Goal: Task Accomplishment & Management: Complete application form

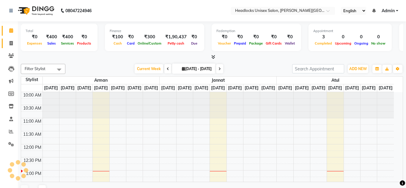
click at [10, 43] on icon at bounding box center [11, 43] width 3 height 4
select select "service"
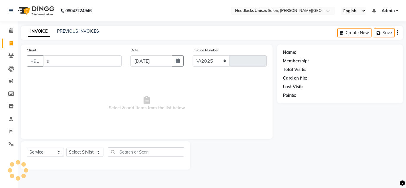
type input "un"
select select "6850"
type input "3272"
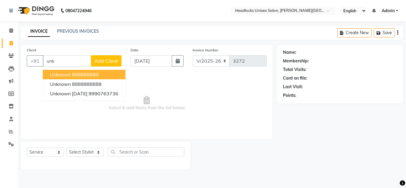
click at [75, 73] on ngb-highlight "888888888" at bounding box center [85, 75] width 27 height 6
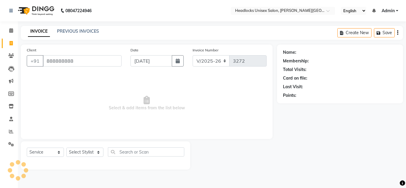
type input "888888888"
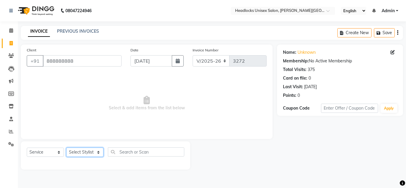
click at [82, 154] on select "Select Stylist [PERSON_NAME] Jannat Kaif [DATE] [PERSON_NAME] [PERSON_NAME] [PE…" at bounding box center [84, 152] width 37 height 9
select select "53620"
click at [66, 148] on select "Select Stylist [PERSON_NAME] Jannat Kaif [DATE] [PERSON_NAME] [PERSON_NAME] [PE…" at bounding box center [84, 152] width 37 height 9
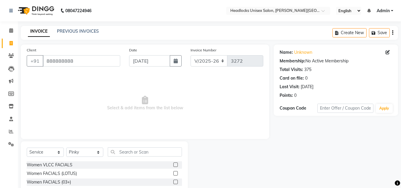
click at [219, 89] on span "Select & add items from the list below" at bounding box center [145, 103] width 237 height 59
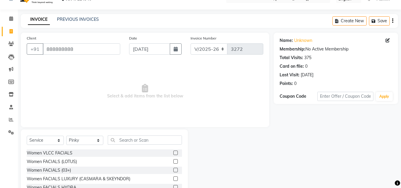
scroll to position [50, 0]
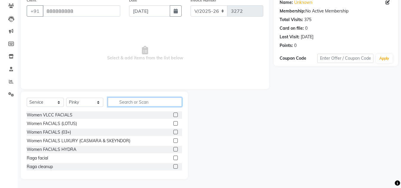
click at [140, 99] on input "text" at bounding box center [145, 101] width 74 height 9
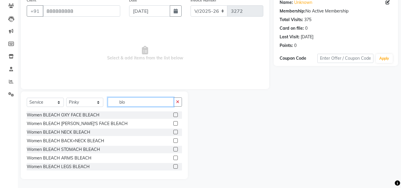
scroll to position [25, 0]
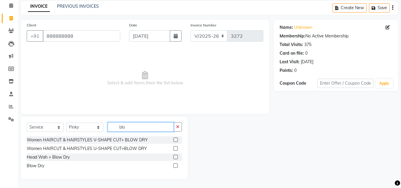
type input "blo"
click at [175, 166] on label at bounding box center [176, 165] width 4 height 4
click at [175, 166] on input "checkbox" at bounding box center [176, 166] width 4 height 4
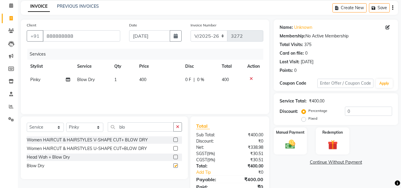
checkbox input "false"
click at [231, 128] on div "Total" at bounding box center [229, 125] width 67 height 7
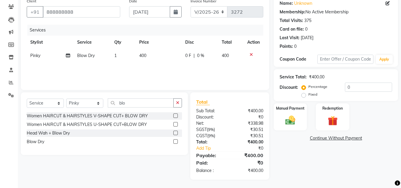
scroll to position [50, 0]
click at [290, 116] on img at bounding box center [290, 120] width 17 height 12
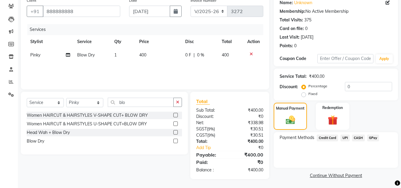
click at [357, 138] on span "CASH" at bounding box center [358, 138] width 13 height 7
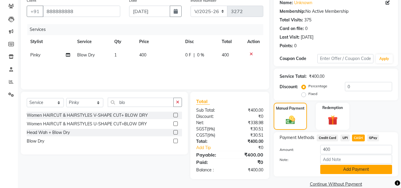
click at [355, 168] on button "Add Payment" at bounding box center [357, 169] width 72 height 9
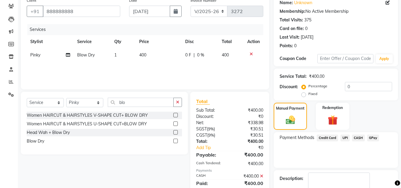
click at [350, 161] on div "Payment Methods Credit Card UPI CASH GPay" at bounding box center [336, 150] width 124 height 36
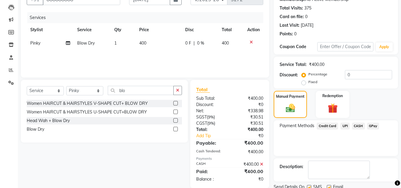
scroll to position [84, 0]
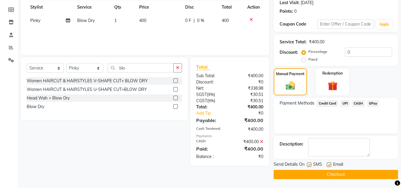
click at [346, 173] on button "Checkout" at bounding box center [336, 174] width 124 height 9
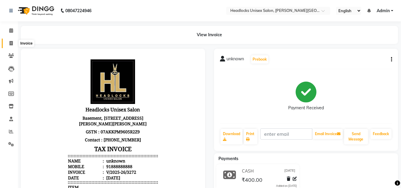
click at [12, 42] on icon at bounding box center [11, 43] width 3 height 4
select select "service"
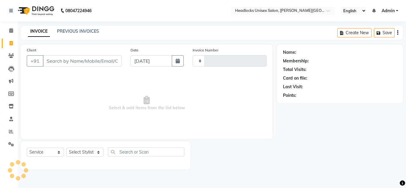
type input "3273"
select select "6850"
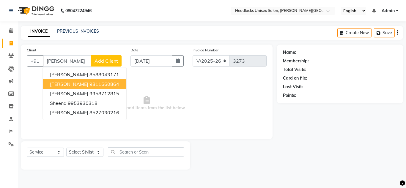
click at [89, 83] on ngb-highlight "9811660864" at bounding box center [104, 84] width 30 height 6
type input "9811660864"
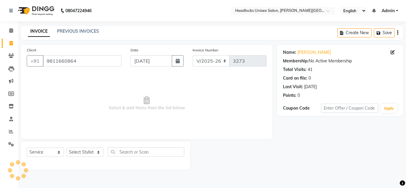
click at [246, 90] on span "Select & add items from the list below" at bounding box center [147, 103] width 240 height 59
click at [90, 152] on select "Select Stylist [PERSON_NAME] Jannat Kaif [DATE] [PERSON_NAME] [PERSON_NAME] [PE…" at bounding box center [84, 152] width 37 height 9
click at [66, 148] on select "Select Stylist [PERSON_NAME] Jannat Kaif [DATE] [PERSON_NAME] [PERSON_NAME] [PE…" at bounding box center [84, 152] width 37 height 9
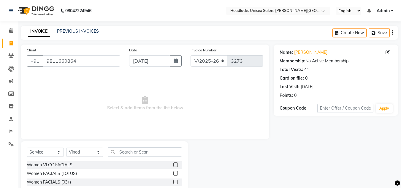
click at [209, 111] on span "Select & add items from the list below" at bounding box center [145, 103] width 237 height 59
click at [97, 152] on select "Select Stylist [PERSON_NAME] Jannat Kaif [DATE] [PERSON_NAME] [PERSON_NAME] [PE…" at bounding box center [84, 152] width 37 height 9
select select "53625"
click at [66, 148] on select "Select Stylist [PERSON_NAME] Jannat Kaif [DATE] [PERSON_NAME] [PERSON_NAME] [PE…" at bounding box center [84, 152] width 37 height 9
click at [217, 105] on span "Select & add items from the list below" at bounding box center [145, 103] width 237 height 59
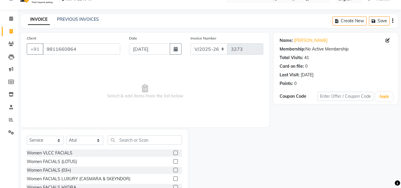
scroll to position [50, 0]
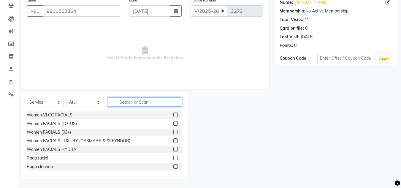
click at [136, 101] on input "text" at bounding box center [145, 101] width 74 height 9
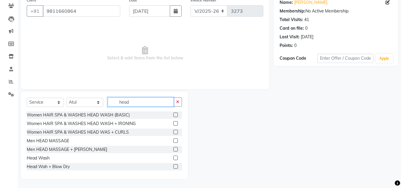
type input "head"
click at [174, 158] on label at bounding box center [176, 158] width 4 height 4
click at [174, 158] on input "checkbox" at bounding box center [176, 158] width 4 height 4
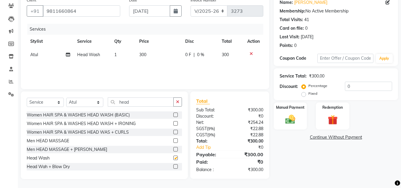
checkbox input "false"
click at [151, 56] on td "300" at bounding box center [159, 54] width 46 height 13
select select "53625"
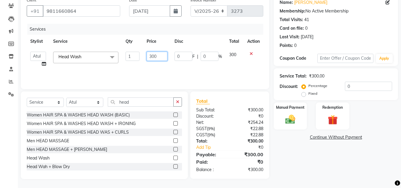
click at [161, 57] on input "300" at bounding box center [157, 56] width 21 height 9
type input "3"
type input "400"
click at [161, 69] on div "Services Stylist Service Qty Price Disc Total Action [PERSON_NAME] Jannat Kaif …" at bounding box center [145, 53] width 237 height 59
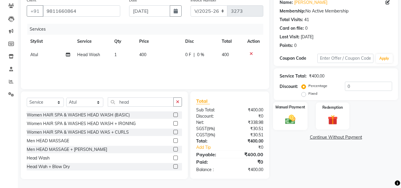
click at [300, 111] on div "Manual Payment" at bounding box center [290, 116] width 35 height 28
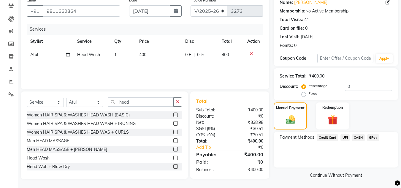
click at [359, 138] on span "CASH" at bounding box center [358, 137] width 13 height 7
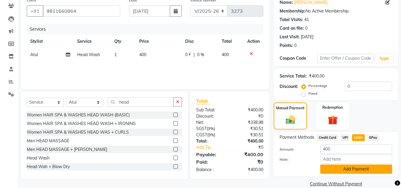
click at [354, 169] on button "Add Payment" at bounding box center [357, 169] width 72 height 9
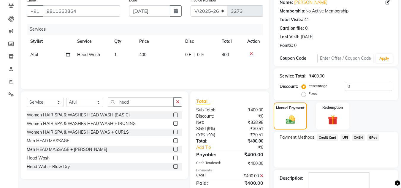
click at [358, 161] on div "Payment Methods Credit Card UPI CASH GPay" at bounding box center [336, 150] width 124 height 36
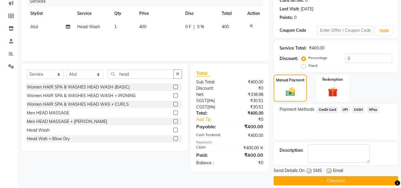
scroll to position [84, 0]
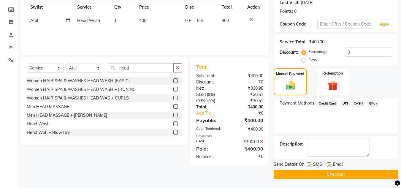
click at [353, 174] on button "Checkout" at bounding box center [336, 174] width 124 height 9
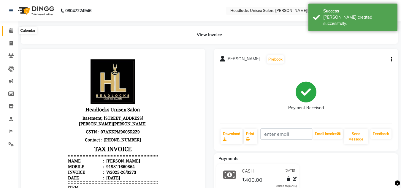
click at [10, 31] on icon at bounding box center [11, 30] width 4 height 4
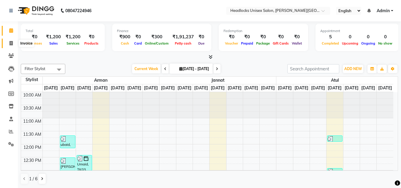
click at [10, 43] on icon at bounding box center [11, 43] width 3 height 4
select select "service"
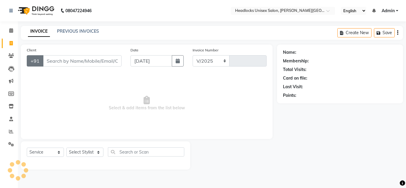
select select "6850"
type input "3274"
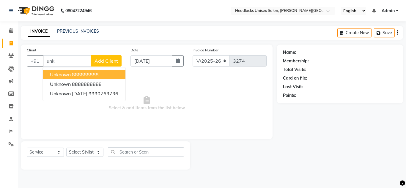
click at [56, 74] on span "unknown" at bounding box center [60, 75] width 21 height 6
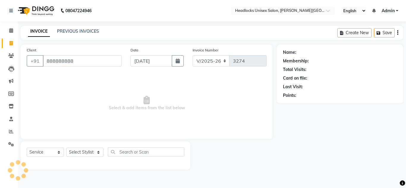
type input "888888888"
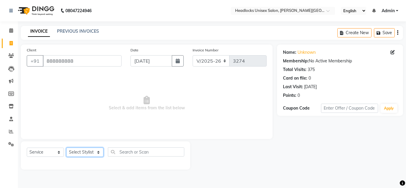
click at [81, 152] on select "Select Stylist [PERSON_NAME] Jannat Kaif [DATE] [PERSON_NAME] [PERSON_NAME] [PE…" at bounding box center [84, 152] width 37 height 9
select select "66496"
click at [66, 148] on select "Select Stylist [PERSON_NAME] Jannat Kaif [DATE] [PERSON_NAME] [PERSON_NAME] [PE…" at bounding box center [84, 152] width 37 height 9
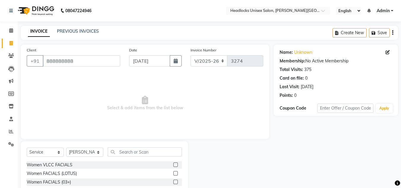
click at [196, 101] on span "Select & add items from the list below" at bounding box center [145, 103] width 237 height 59
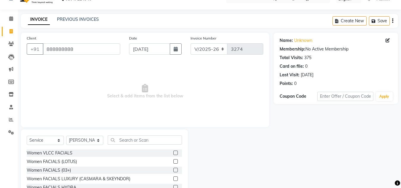
scroll to position [50, 0]
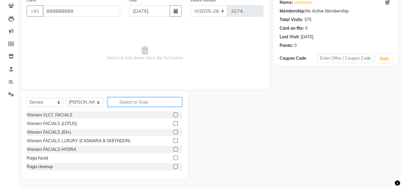
click at [129, 103] on input "text" at bounding box center [145, 101] width 74 height 9
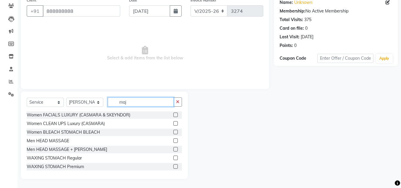
scroll to position [8, 0]
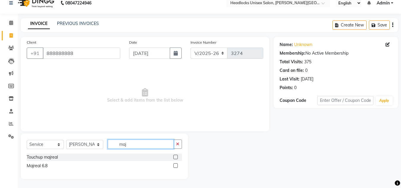
type input "maj"
click at [177, 157] on label at bounding box center [176, 157] width 4 height 4
click at [177, 157] on input "checkbox" at bounding box center [176, 157] width 4 height 4
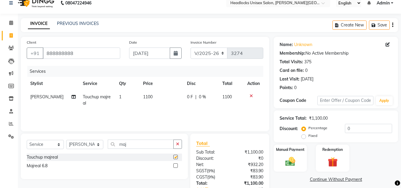
checkbox input "false"
click at [153, 94] on td "1100" at bounding box center [162, 100] width 44 height 20
select select "66496"
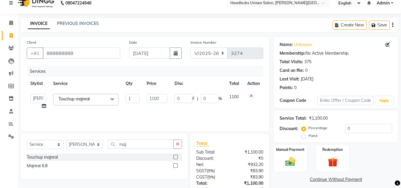
click at [168, 100] on td "1100" at bounding box center [157, 101] width 28 height 23
click at [163, 99] on input "1100" at bounding box center [157, 98] width 21 height 9
type input "1"
type input "800"
click at [172, 108] on tr "[PERSON_NAME] Jannat Kaif [DATE] [PERSON_NAME] Pinky [PERSON_NAME] [PERSON_NAME…" at bounding box center [145, 101] width 237 height 23
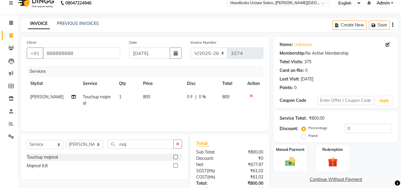
click at [227, 146] on div "Total" at bounding box center [229, 143] width 67 height 7
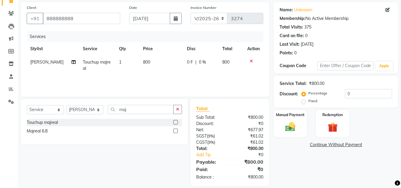
scroll to position [50, 0]
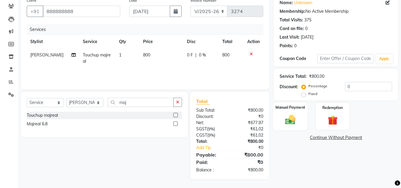
click at [294, 114] on img at bounding box center [290, 120] width 17 height 12
click at [294, 114] on div "Manual Payment" at bounding box center [290, 116] width 35 height 28
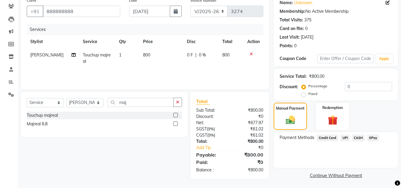
click at [360, 138] on span "CASH" at bounding box center [358, 138] width 13 height 7
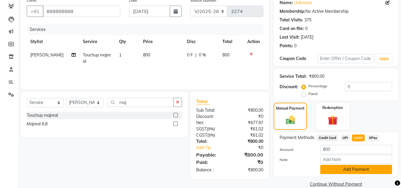
click at [347, 169] on button "Add Payment" at bounding box center [357, 169] width 72 height 9
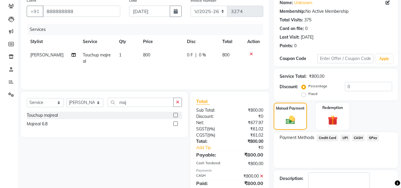
click at [342, 161] on div "Payment Methods Credit Card UPI CASH GPay" at bounding box center [336, 150] width 124 height 36
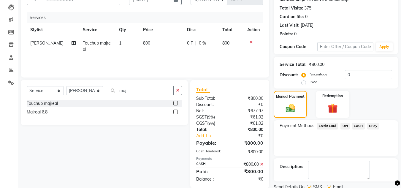
scroll to position [84, 0]
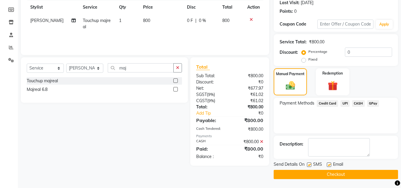
click at [335, 172] on button "Checkout" at bounding box center [336, 174] width 124 height 9
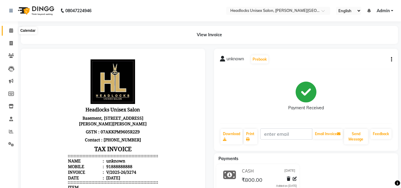
click at [10, 30] on icon at bounding box center [11, 30] width 4 height 4
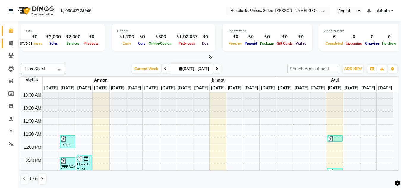
click at [12, 42] on icon at bounding box center [11, 43] width 3 height 4
select select "service"
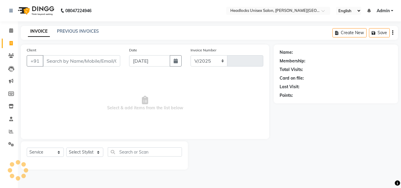
select select "6850"
type input "3275"
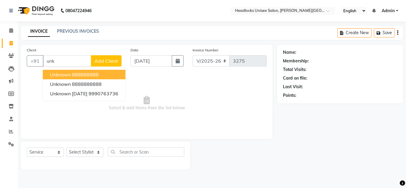
click at [62, 74] on span "unknown" at bounding box center [60, 75] width 21 height 6
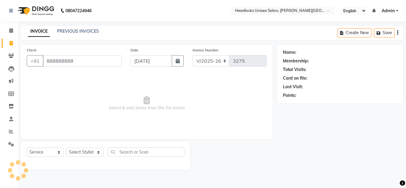
type input "888888888"
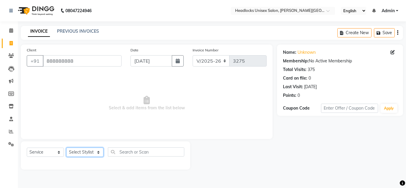
click at [81, 153] on select "Select Stylist [PERSON_NAME] Jannat Kaif [DATE] [PERSON_NAME] [PERSON_NAME] [PE…" at bounding box center [84, 152] width 37 height 9
select select "53625"
click at [66, 148] on select "Select Stylist [PERSON_NAME] Jannat Kaif [DATE] [PERSON_NAME] [PERSON_NAME] [PE…" at bounding box center [84, 152] width 37 height 9
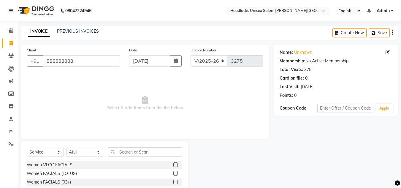
click at [220, 99] on span "Select & add items from the list below" at bounding box center [145, 103] width 237 height 59
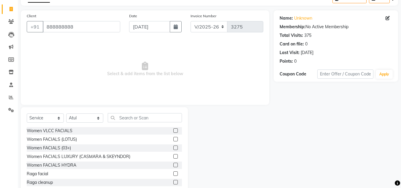
scroll to position [50, 0]
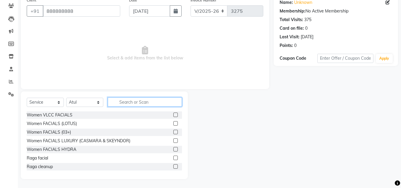
click at [120, 103] on input "text" at bounding box center [145, 101] width 74 height 9
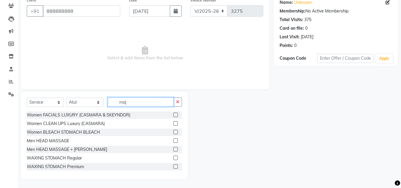
scroll to position [8, 0]
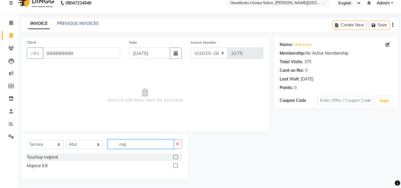
type input "maj"
click at [175, 158] on label at bounding box center [176, 157] width 4 height 4
click at [175, 158] on input "checkbox" at bounding box center [176, 157] width 4 height 4
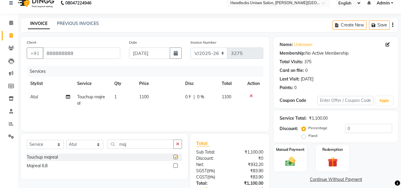
checkbox input "false"
click at [152, 98] on td "1100" at bounding box center [159, 100] width 46 height 20
select select "53625"
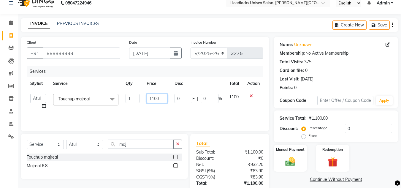
click at [162, 99] on input "1100" at bounding box center [157, 98] width 21 height 9
type input "1"
type input "700"
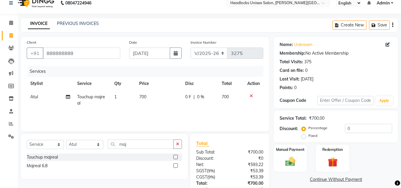
click at [164, 110] on div "Services Stylist Service Qty Price Disc Total Action Atul Touchup majreal 1 700…" at bounding box center [145, 95] width 237 height 59
click at [233, 146] on div "Total" at bounding box center [229, 143] width 67 height 7
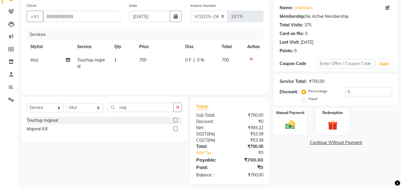
scroll to position [50, 0]
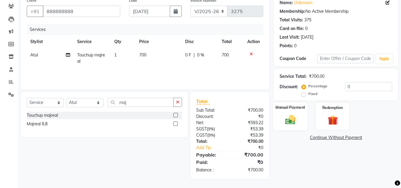
click at [287, 117] on img at bounding box center [290, 120] width 17 height 12
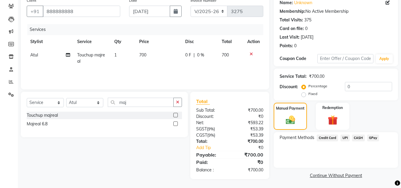
click at [379, 117] on div "Manual Payment Redemption" at bounding box center [335, 116] width 133 height 27
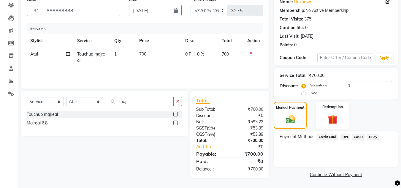
click at [355, 136] on span "CASH" at bounding box center [358, 137] width 13 height 7
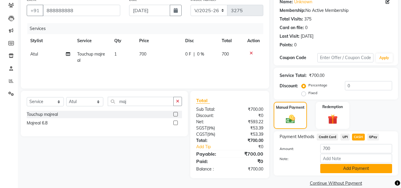
click at [349, 167] on button "Add Payment" at bounding box center [357, 168] width 72 height 9
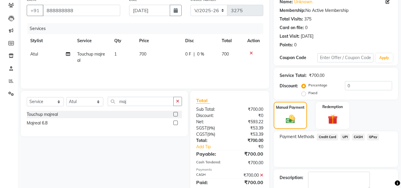
click at [339, 153] on div "Payment Methods Credit Card UPI CASH GPay" at bounding box center [336, 149] width 124 height 36
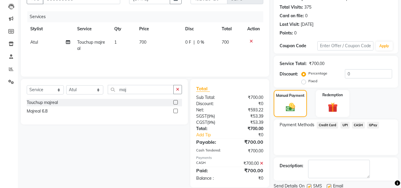
scroll to position [84, 0]
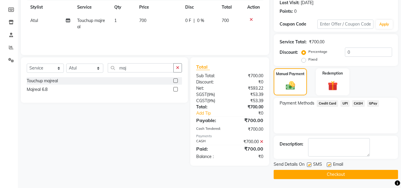
click at [306, 176] on button "Checkout" at bounding box center [336, 174] width 124 height 9
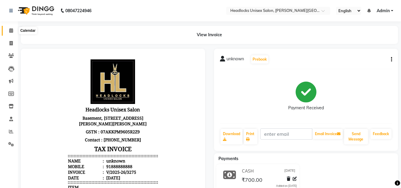
click at [13, 30] on icon at bounding box center [11, 30] width 4 height 4
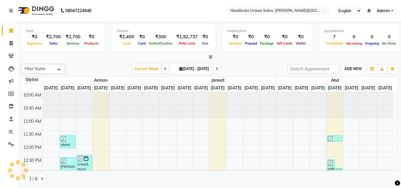
click at [356, 65] on button "ADD NEW Toggle Dropdown" at bounding box center [353, 69] width 21 height 8
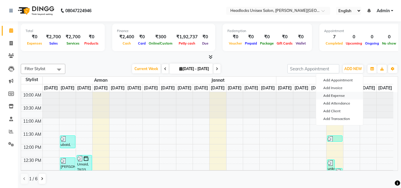
click at [341, 95] on link "Add Expense" at bounding box center [339, 96] width 47 height 8
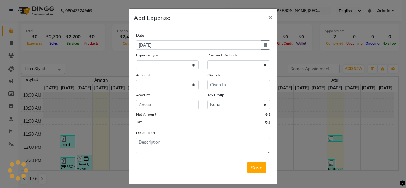
select select
select select "1"
select select "5907"
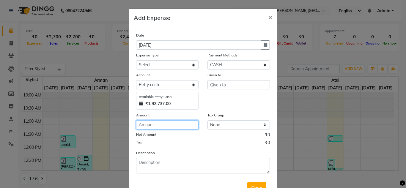
click at [150, 124] on input "number" at bounding box center [167, 124] width 62 height 9
type input "200"
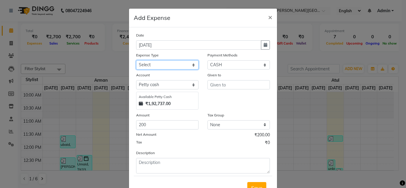
click at [158, 64] on select "Select Advance Salary Bank charges Car maintenance Cash transfer to bank Cash t…" at bounding box center [167, 64] width 62 height 9
select select "16771"
click at [158, 64] on select "Select Advance Salary Bank charges Car maintenance Cash transfer to bank Cash t…" at bounding box center [167, 64] width 62 height 9
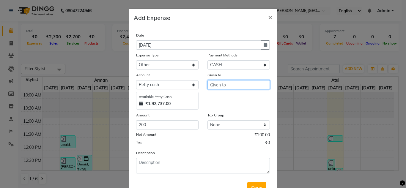
click at [226, 86] on input "text" at bounding box center [238, 84] width 62 height 9
type input "mcd"
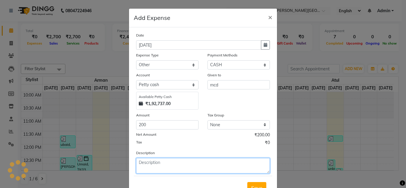
click at [178, 170] on textarea at bounding box center [203, 165] width 134 height 15
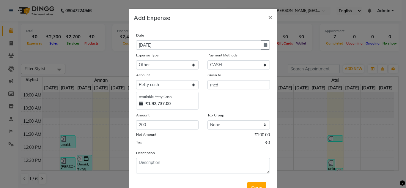
click at [182, 144] on div "Tax ₹0" at bounding box center [203, 144] width 134 height 8
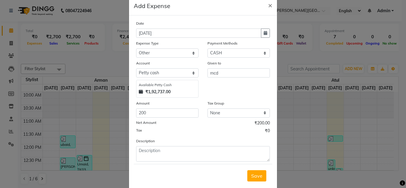
scroll to position [25, 0]
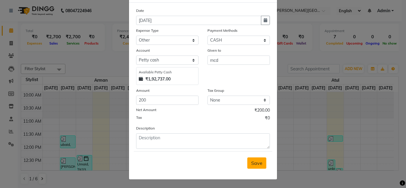
click at [256, 163] on span "Save" at bounding box center [256, 163] width 11 height 6
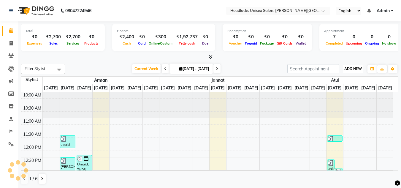
click at [353, 68] on span "ADD NEW" at bounding box center [354, 69] width 18 height 4
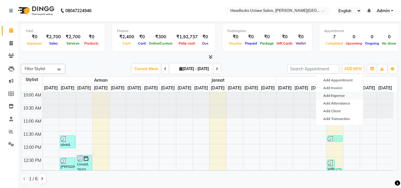
click at [331, 96] on link "Add Expense" at bounding box center [339, 96] width 47 height 8
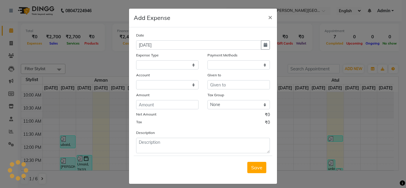
select select
select select "1"
select select "5907"
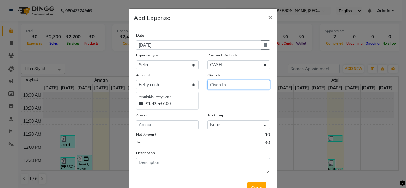
click at [216, 83] on input "text" at bounding box center [238, 84] width 62 height 9
type input "Vikas"
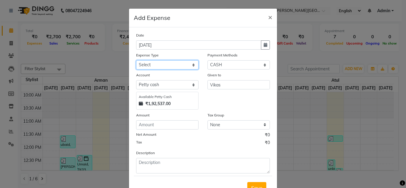
click at [190, 67] on select "Select Advance Salary Bank charges Car maintenance Cash transfer to bank Cash t…" at bounding box center [167, 64] width 62 height 9
select select "16773"
click at [136, 60] on select "Select Advance Salary Bank charges Car maintenance Cash transfer to bank Cash t…" at bounding box center [167, 64] width 62 height 9
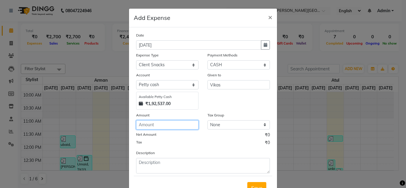
click at [147, 122] on input "number" at bounding box center [167, 124] width 62 height 9
type input "40"
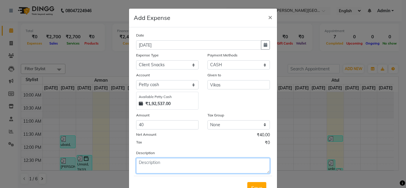
click at [201, 161] on textarea at bounding box center [203, 165] width 134 height 15
type textarea "diet coke"
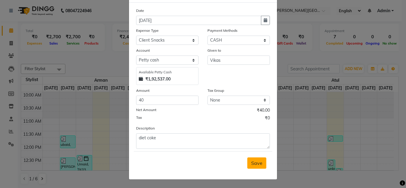
click at [260, 167] on button "Save" at bounding box center [256, 162] width 19 height 11
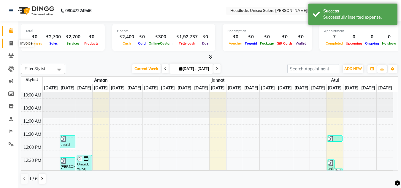
click at [11, 41] on icon at bounding box center [11, 43] width 3 height 4
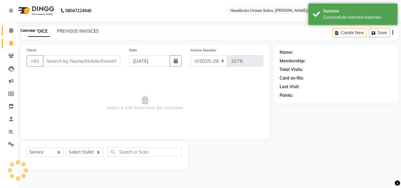
click at [11, 30] on icon at bounding box center [11, 30] width 4 height 4
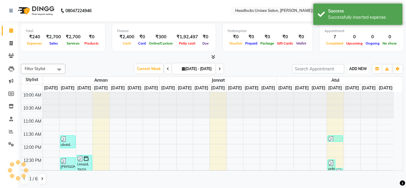
click at [357, 67] on span "ADD NEW" at bounding box center [358, 69] width 18 height 4
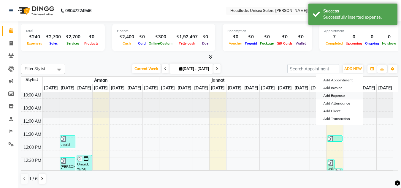
click at [329, 96] on link "Add Expense" at bounding box center [339, 96] width 47 height 8
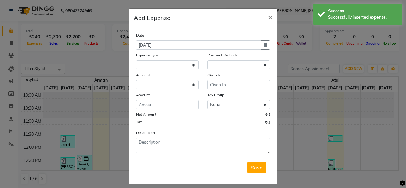
select select
select select "1"
select select "5907"
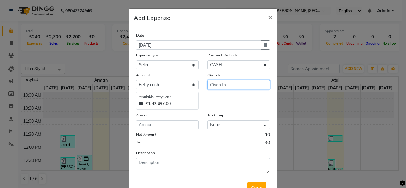
click at [249, 84] on input "text" at bounding box center [238, 84] width 62 height 9
type input "Vikas"
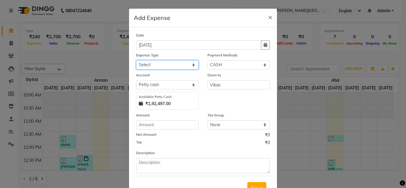
click at [192, 63] on select "Select Advance Salary Bank charges Car maintenance Cash transfer to bank Cash t…" at bounding box center [167, 64] width 62 height 9
select select "16779"
click at [136, 60] on select "Select Advance Salary Bank charges Car maintenance Cash transfer to bank Cash t…" at bounding box center [167, 64] width 62 height 9
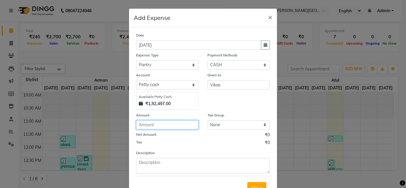
click at [166, 122] on input "number" at bounding box center [167, 124] width 62 height 9
type input "40"
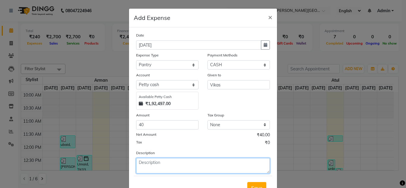
click at [177, 162] on textarea at bounding box center [203, 165] width 134 height 15
click at [151, 164] on textarea "disposble glass" at bounding box center [203, 165] width 134 height 15
type textarea "disposable glass"
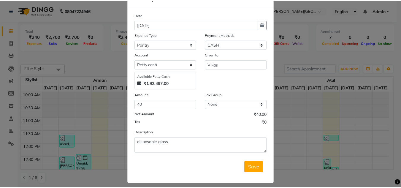
scroll to position [24, 0]
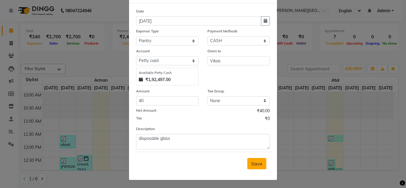
click at [255, 163] on span "Save" at bounding box center [256, 164] width 11 height 6
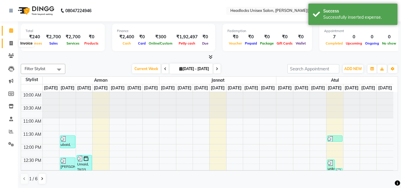
click at [12, 41] on icon at bounding box center [11, 43] width 3 height 4
select select "service"
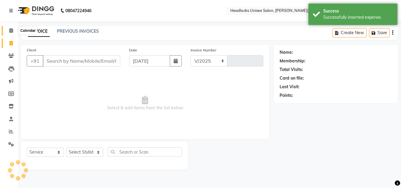
select select "6850"
type input "3276"
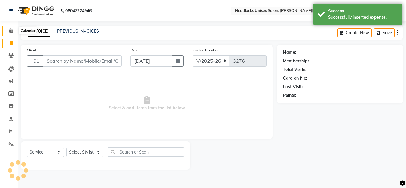
click at [10, 30] on icon at bounding box center [11, 30] width 4 height 4
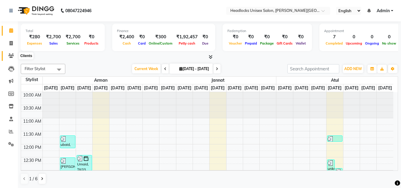
click at [11, 54] on icon at bounding box center [11, 55] width 6 height 4
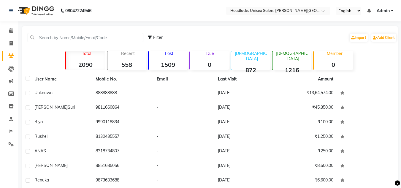
click at [29, 53] on div "Filter Import Add Client Total 2090 Recent 558 Lost 1509 Due 0 [DEMOGRAPHIC_DAT…" at bounding box center [210, 137] width 376 height 223
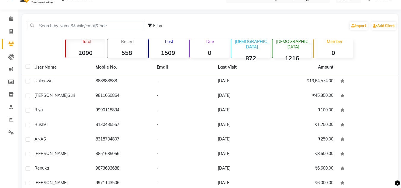
scroll to position [69, 0]
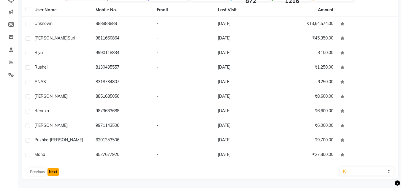
click at [53, 173] on button "Next" at bounding box center [53, 172] width 11 height 8
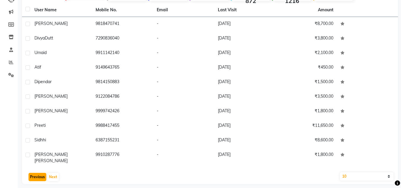
click at [40, 173] on button "Previous" at bounding box center [38, 177] width 18 height 8
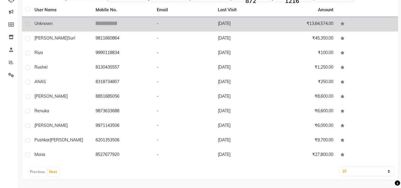
click at [63, 21] on div "unknown" at bounding box center [61, 24] width 54 height 6
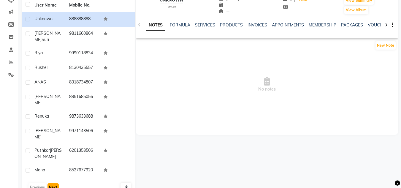
click at [54, 183] on button "Next" at bounding box center [53, 187] width 11 height 8
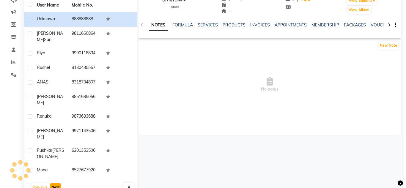
scroll to position [64, 0]
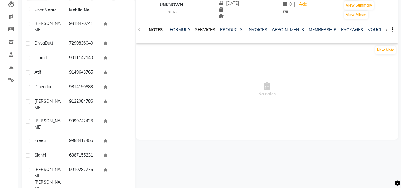
click at [204, 29] on link "SERVICES" at bounding box center [205, 29] width 20 height 5
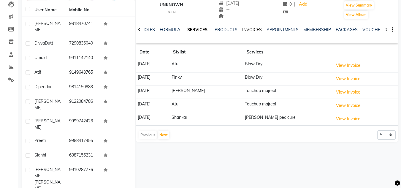
click at [246, 31] on link "INVOICES" at bounding box center [252, 29] width 20 height 5
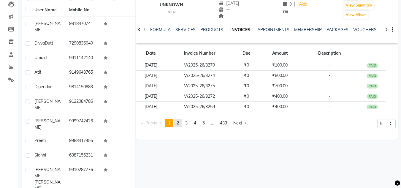
click at [179, 125] on span "2" at bounding box center [178, 122] width 2 height 5
click at [190, 123] on link "page 3" at bounding box center [186, 123] width 8 height 8
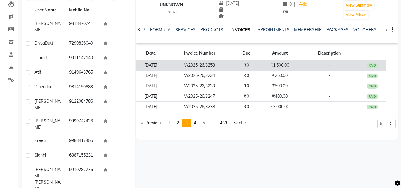
click at [378, 64] on div "PAID" at bounding box center [372, 65] width 11 height 5
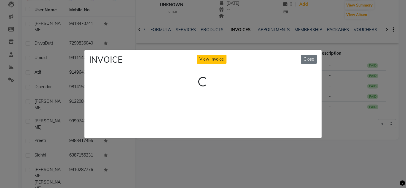
click at [308, 83] on div "Loading..." at bounding box center [203, 82] width 228 height 10
click at [310, 56] on button "Close" at bounding box center [309, 59] width 16 height 9
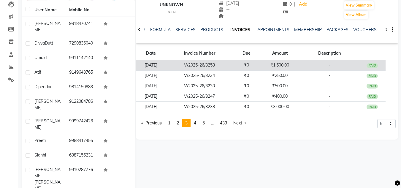
click at [371, 64] on div "PAID" at bounding box center [372, 65] width 11 height 5
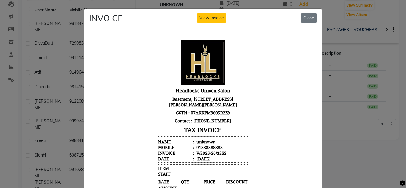
click at [314, 75] on div at bounding box center [203, 177] width 228 height 282
click at [303, 18] on button "Close" at bounding box center [309, 17] width 16 height 9
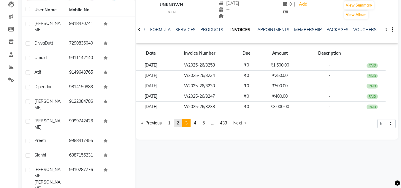
click at [179, 124] on span "2" at bounding box center [178, 122] width 2 height 5
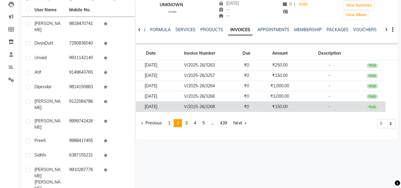
click at [371, 107] on div "PAID" at bounding box center [372, 107] width 11 height 5
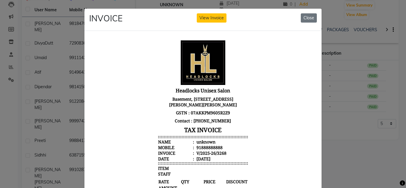
click at [315, 103] on div at bounding box center [202, 164] width 237 height 267
click at [305, 16] on button "Close" at bounding box center [309, 17] width 16 height 9
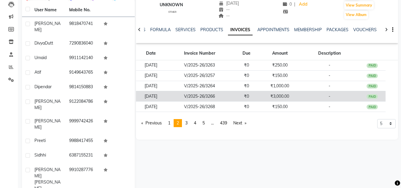
click at [285, 97] on td "₹3,000.00" at bounding box center [280, 96] width 40 height 10
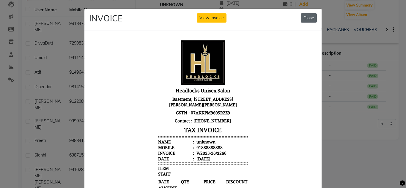
click at [309, 18] on button "Close" at bounding box center [309, 17] width 16 height 9
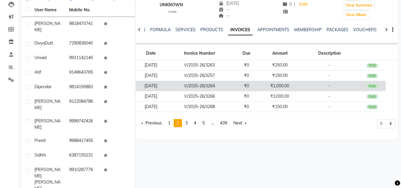
click at [310, 83] on td "-" at bounding box center [329, 86] width 59 height 10
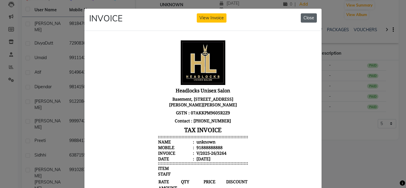
click at [306, 19] on button "Close" at bounding box center [309, 17] width 16 height 9
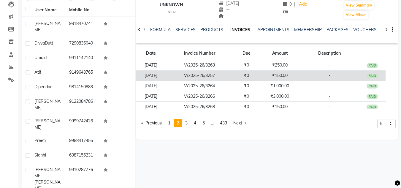
click at [372, 75] on div "PAID" at bounding box center [372, 76] width 11 height 5
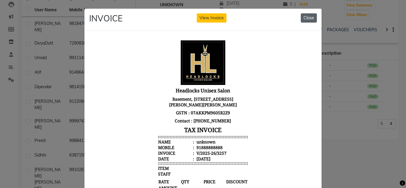
click at [309, 17] on button "Close" at bounding box center [309, 17] width 16 height 9
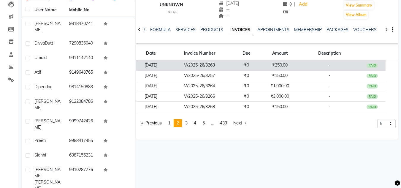
click at [375, 65] on div "PAID" at bounding box center [372, 65] width 11 height 5
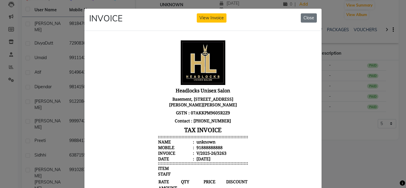
click at [316, 75] on div at bounding box center [202, 164] width 237 height 267
click at [305, 17] on button "Close" at bounding box center [309, 17] width 16 height 9
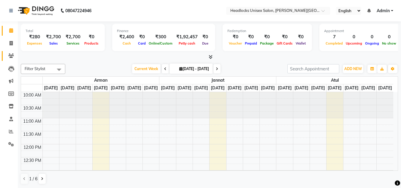
click at [11, 54] on icon at bounding box center [11, 55] width 6 height 4
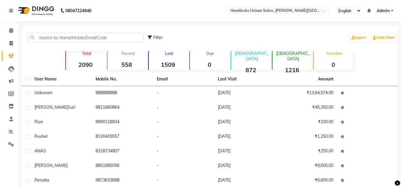
click at [49, 55] on div "Total 2090 Recent 558 Lost 1509 Due 0 [DEMOGRAPHIC_DATA] 872 [DEMOGRAPHIC_DATA]…" at bounding box center [210, 59] width 330 height 21
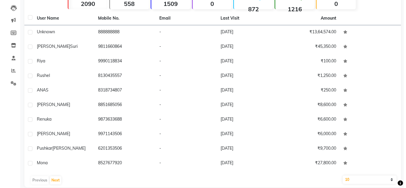
scroll to position [69, 0]
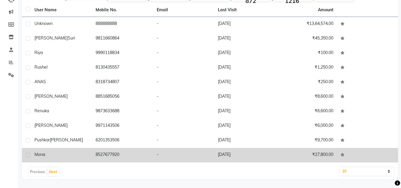
click at [48, 154] on div "Mona" at bounding box center [61, 155] width 54 height 6
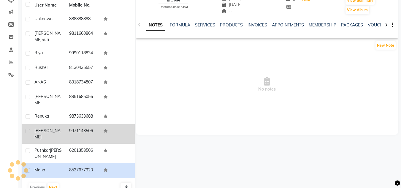
click at [49, 128] on div "[PERSON_NAME]" at bounding box center [48, 134] width 28 height 12
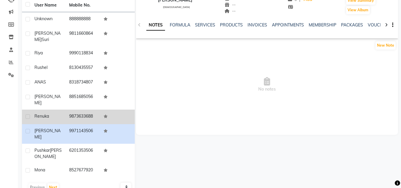
click at [45, 114] on span "Renuka" at bounding box center [41, 116] width 15 height 5
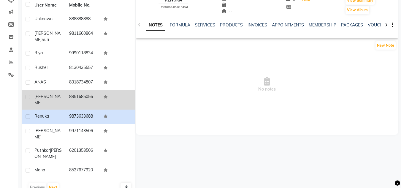
click at [54, 94] on div "[PERSON_NAME]" at bounding box center [48, 100] width 28 height 12
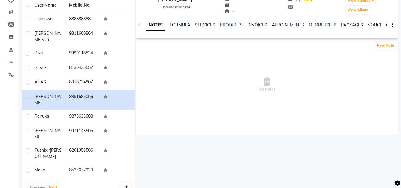
click at [209, 29] on div "NOTES FORMULA SERVICES PRODUCTS INVOICES APPOINTMENTS MEMBERSHIP PACKAGES VOUCH…" at bounding box center [259, 27] width 227 height 11
click at [208, 26] on link "SERVICES" at bounding box center [205, 24] width 20 height 5
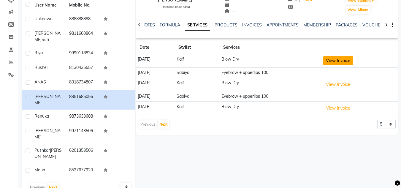
click at [340, 61] on button "View Invoice" at bounding box center [339, 60] width 30 height 9
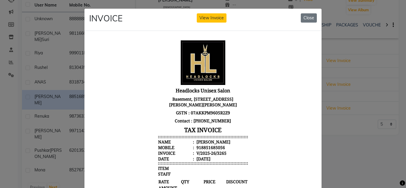
click at [315, 71] on div at bounding box center [202, 176] width 237 height 291
click at [308, 19] on button "Close" at bounding box center [309, 17] width 16 height 9
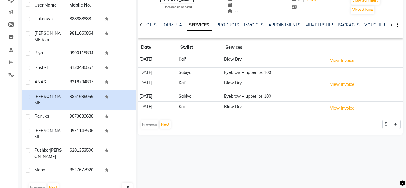
scroll to position [64, 0]
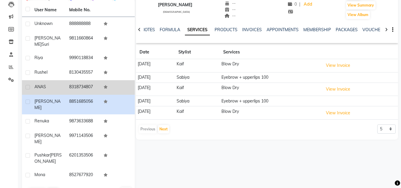
click at [68, 82] on td "8318734807" at bounding box center [83, 87] width 35 height 15
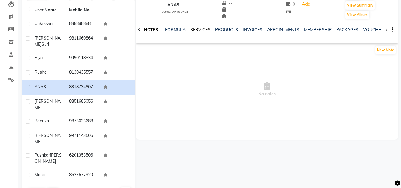
click at [203, 31] on link "SERVICES" at bounding box center [200, 29] width 20 height 5
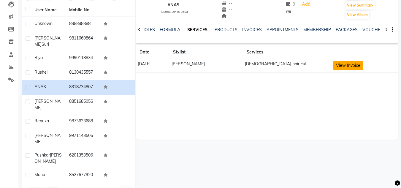
click at [334, 64] on button "View Invoice" at bounding box center [349, 65] width 30 height 9
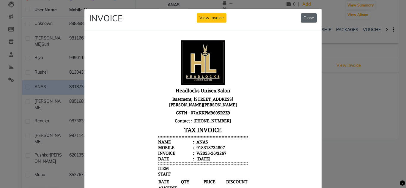
click at [309, 16] on button "Close" at bounding box center [309, 17] width 16 height 9
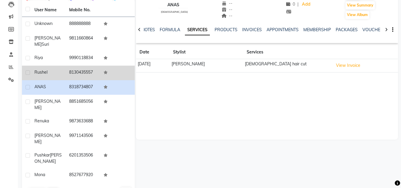
click at [59, 66] on td "Rushel" at bounding box center [48, 73] width 35 height 15
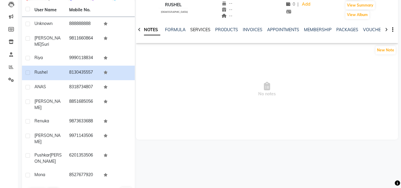
click at [206, 31] on link "SERVICES" at bounding box center [200, 29] width 20 height 5
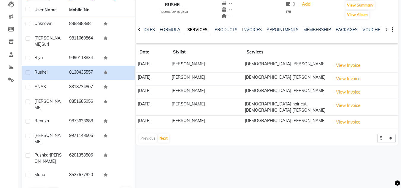
click at [14, 136] on div "Calendar Invoice Clients Leads Marketing Members Inventory Staff Reports Settin…" at bounding box center [40, 75] width 80 height 247
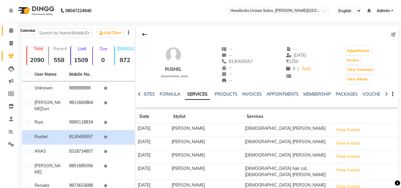
click at [13, 31] on icon at bounding box center [11, 30] width 4 height 4
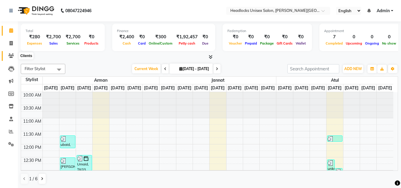
click at [10, 54] on icon at bounding box center [11, 55] width 6 height 4
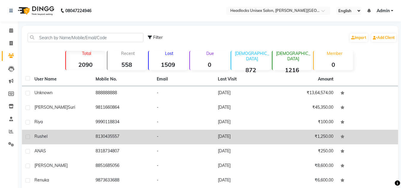
click at [119, 138] on td "8130435557" at bounding box center [122, 137] width 61 height 15
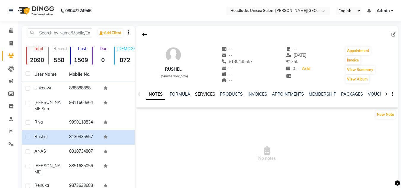
click at [213, 95] on link "SERVICES" at bounding box center [205, 94] width 20 height 5
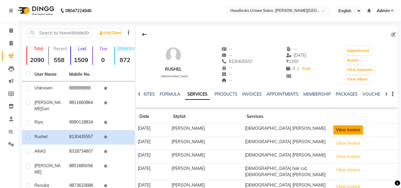
click at [349, 127] on button "View Invoice" at bounding box center [349, 129] width 30 height 9
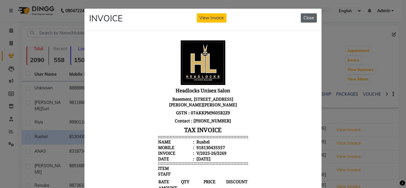
click at [306, 17] on button "Close" at bounding box center [309, 17] width 16 height 9
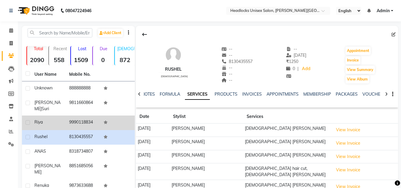
click at [52, 119] on div "Riya" at bounding box center [48, 122] width 28 height 6
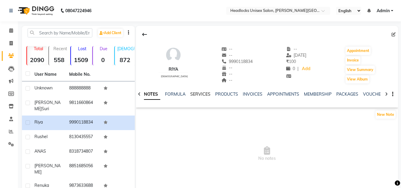
click at [196, 94] on link "SERVICES" at bounding box center [200, 94] width 20 height 5
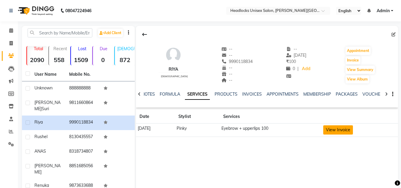
click at [340, 129] on button "View Invoice" at bounding box center [339, 129] width 30 height 9
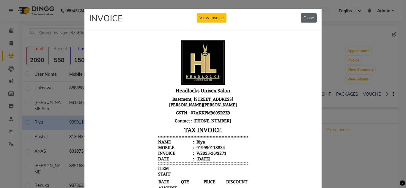
click at [310, 19] on button "Close" at bounding box center [309, 17] width 16 height 9
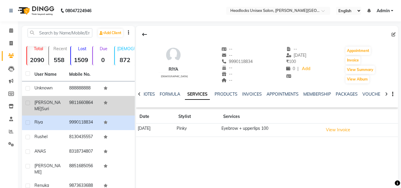
click at [94, 105] on td "9811660864" at bounding box center [83, 106] width 35 height 20
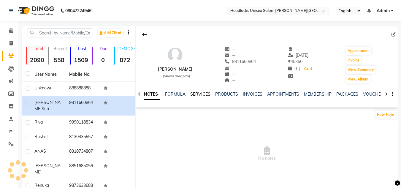
click at [196, 93] on link "SERVICES" at bounding box center [200, 94] width 20 height 5
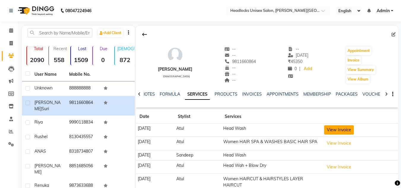
click at [354, 129] on button "View Invoice" at bounding box center [339, 129] width 30 height 9
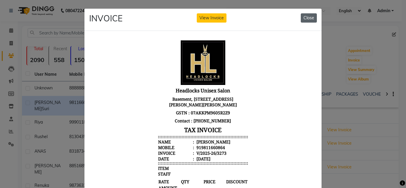
click at [308, 14] on button "Close" at bounding box center [309, 17] width 16 height 9
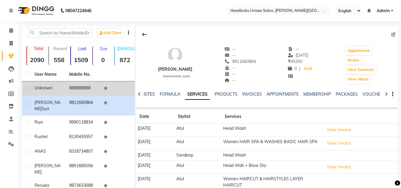
click at [76, 87] on td "888888888" at bounding box center [83, 88] width 35 height 15
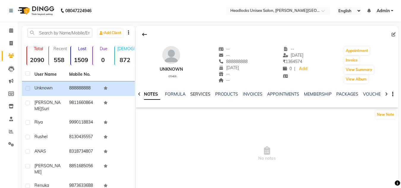
click at [200, 93] on link "SERVICES" at bounding box center [200, 94] width 20 height 5
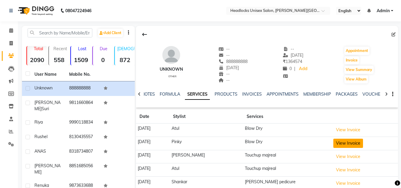
click at [344, 147] on button "View Invoice" at bounding box center [349, 143] width 30 height 9
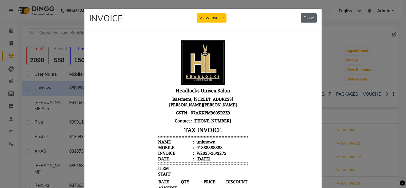
click at [309, 18] on button "Close" at bounding box center [309, 17] width 16 height 9
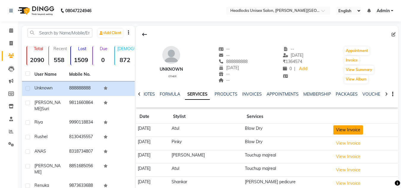
click at [346, 129] on button "View Invoice" at bounding box center [349, 129] width 30 height 9
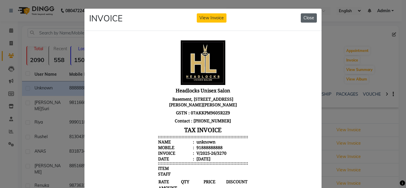
click at [306, 17] on button "Close" at bounding box center [309, 17] width 16 height 9
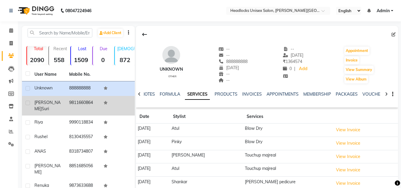
click at [74, 101] on td "9811660864" at bounding box center [83, 106] width 35 height 20
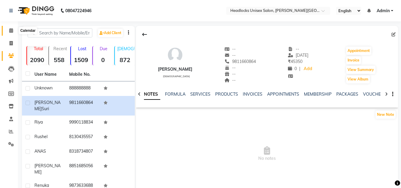
click at [11, 30] on icon at bounding box center [11, 30] width 4 height 4
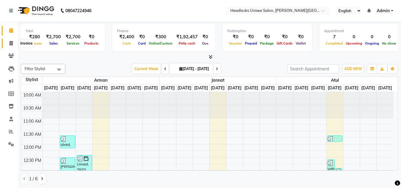
click at [11, 44] on icon at bounding box center [11, 43] width 3 height 4
select select "service"
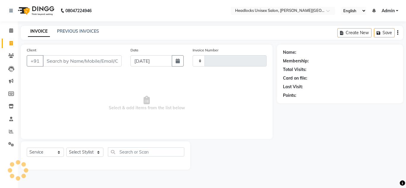
type input "3276"
select select "6850"
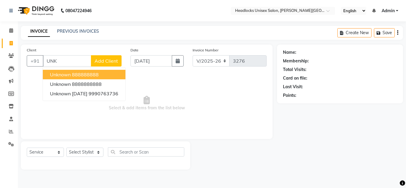
click at [52, 74] on span "unknown" at bounding box center [60, 75] width 21 height 6
type input "888888888"
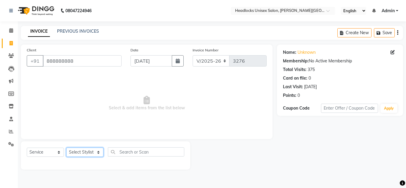
click at [84, 154] on select "Select Stylist [PERSON_NAME] Jannat Kaif [DATE] [PERSON_NAME] [PERSON_NAME] [PE…" at bounding box center [84, 152] width 37 height 9
select select "66496"
click at [66, 148] on select "Select Stylist [PERSON_NAME] Jannat Kaif [DATE] [PERSON_NAME] [PERSON_NAME] [PE…" at bounding box center [84, 152] width 37 height 9
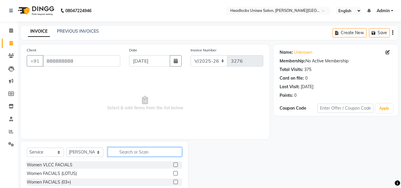
click at [127, 153] on input "text" at bounding box center [145, 151] width 74 height 9
type input "GE"
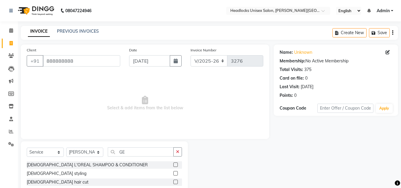
click at [247, 177] on div at bounding box center [231, 185] width 86 height 88
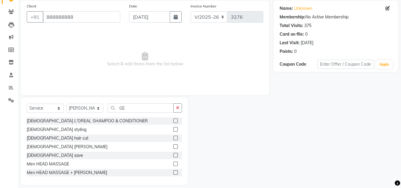
scroll to position [50, 0]
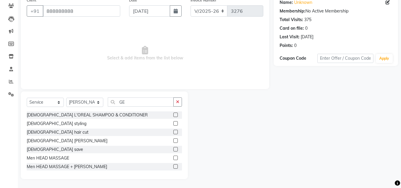
click at [174, 133] on label at bounding box center [176, 132] width 4 height 4
click at [174, 133] on input "checkbox" at bounding box center [176, 132] width 4 height 4
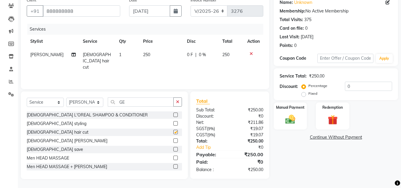
checkbox input "false"
click at [174, 141] on label at bounding box center [176, 140] width 4 height 4
click at [174, 141] on input "checkbox" at bounding box center [176, 141] width 4 height 4
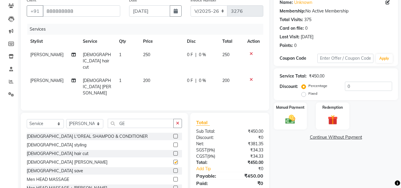
checkbox input "false"
click at [127, 119] on input "GE" at bounding box center [141, 123] width 66 height 9
type input "G"
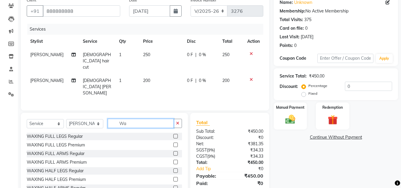
type input "W"
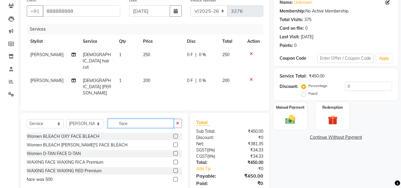
type input "face"
click at [176, 177] on label at bounding box center [176, 179] width 4 height 4
click at [176, 178] on input "checkbox" at bounding box center [176, 180] width 4 height 4
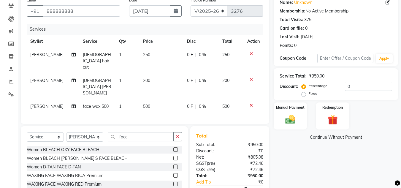
checkbox input "false"
click at [151, 100] on td "500" at bounding box center [162, 106] width 44 height 13
select select "66496"
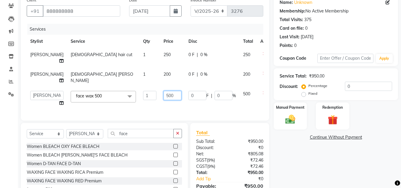
click at [164, 94] on input "500" at bounding box center [173, 95] width 18 height 9
type input "5"
type input "250"
click at [164, 103] on div "Client [PHONE_NUMBER] Date [DATE] Invoice Number V/2025 V/[PHONE_NUMBER] Servic…" at bounding box center [145, 58] width 249 height 126
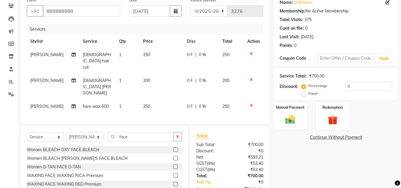
click at [230, 148] on div "₹0" at bounding box center [249, 151] width 38 height 6
click at [295, 112] on div "Manual Payment" at bounding box center [290, 116] width 35 height 28
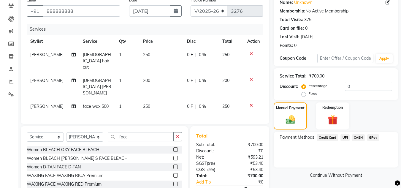
click at [377, 119] on div "Manual Payment Redemption" at bounding box center [335, 116] width 133 height 27
click at [355, 136] on span "CASH" at bounding box center [358, 137] width 13 height 7
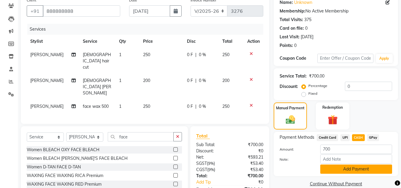
click at [350, 168] on button "Add Payment" at bounding box center [357, 169] width 72 height 9
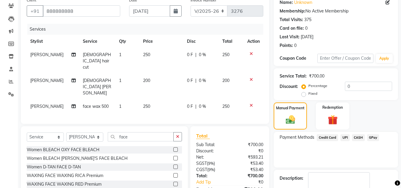
click at [342, 161] on div "Payment Methods Credit Card UPI CASH GPay" at bounding box center [336, 150] width 124 height 36
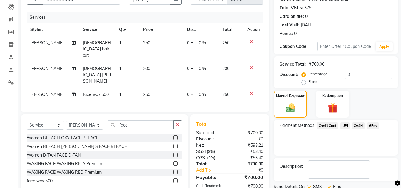
scroll to position [85, 0]
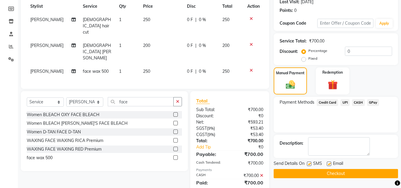
click at [338, 171] on button "Checkout" at bounding box center [336, 173] width 124 height 9
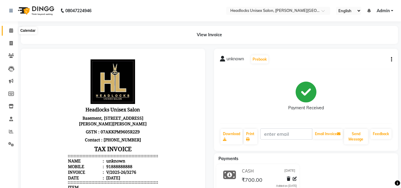
click at [9, 29] on icon at bounding box center [11, 30] width 4 height 4
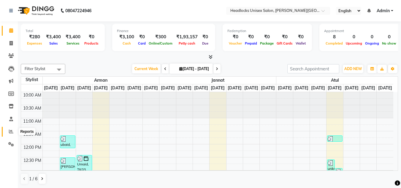
click at [11, 133] on icon at bounding box center [11, 131] width 4 height 4
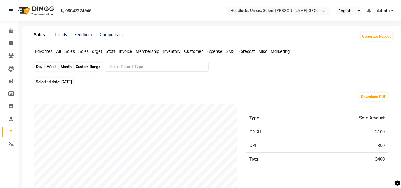
click at [39, 67] on div "Day" at bounding box center [39, 67] width 10 height 8
select select "9"
select select "2025"
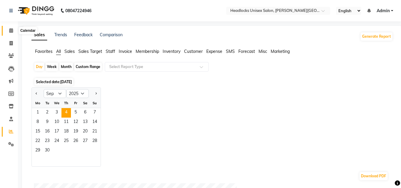
click at [8, 30] on span at bounding box center [11, 30] width 10 height 7
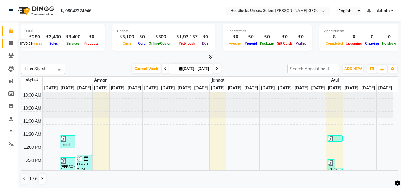
click at [10, 43] on icon at bounding box center [11, 43] width 3 height 4
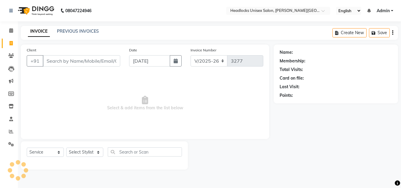
click at [10, 44] on icon at bounding box center [11, 43] width 3 height 4
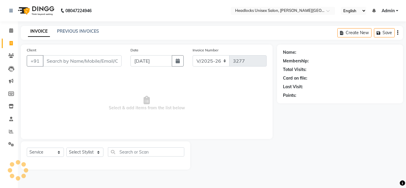
select select "service"
select select "6850"
type input "3277"
click at [9, 32] on icon at bounding box center [11, 30] width 4 height 4
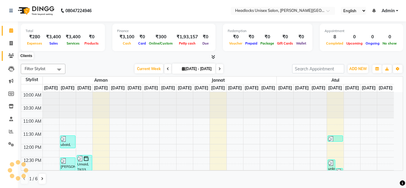
click at [12, 56] on icon at bounding box center [11, 55] width 6 height 4
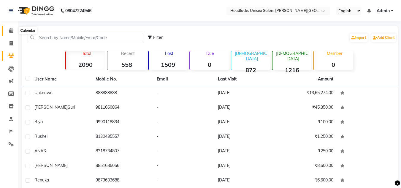
click at [10, 33] on span at bounding box center [11, 30] width 10 height 7
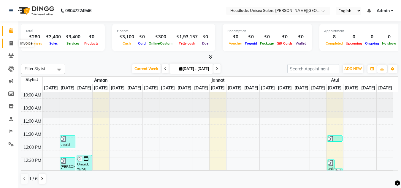
click at [13, 42] on icon at bounding box center [11, 43] width 3 height 4
select select "service"
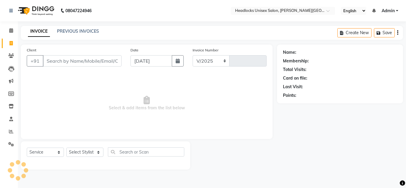
select select "6850"
type input "3277"
click at [12, 29] on icon at bounding box center [11, 30] width 4 height 4
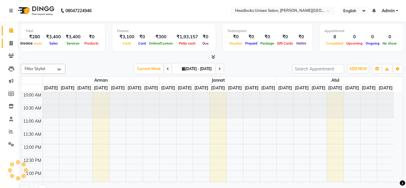
click at [10, 42] on icon at bounding box center [11, 43] width 3 height 4
select select "service"
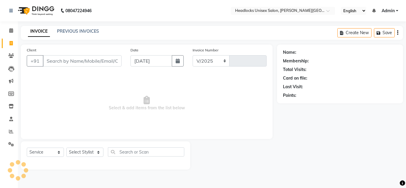
select select "6850"
type input "3277"
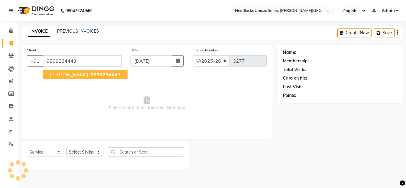
type input "9899234443"
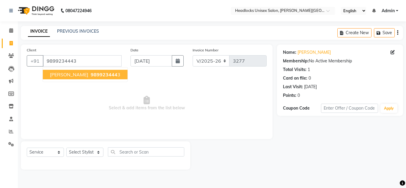
click at [91, 72] on span "989923444" at bounding box center [104, 75] width 27 height 6
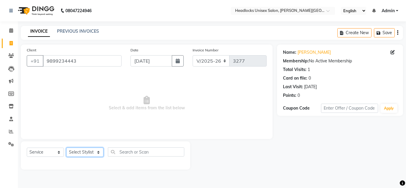
click at [81, 154] on select "Select Stylist [PERSON_NAME] Jannat Kaif [DATE] [PERSON_NAME] [PERSON_NAME] [PE…" at bounding box center [84, 152] width 37 height 9
select select "53615"
click at [66, 148] on select "Select Stylist [PERSON_NAME] Jannat Kaif [DATE] [PERSON_NAME] [PERSON_NAME] [PE…" at bounding box center [84, 152] width 37 height 9
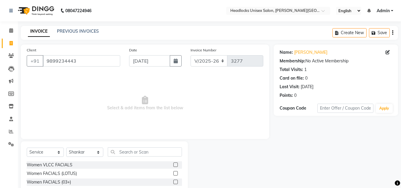
click at [235, 97] on span "Select & add items from the list below" at bounding box center [145, 103] width 237 height 59
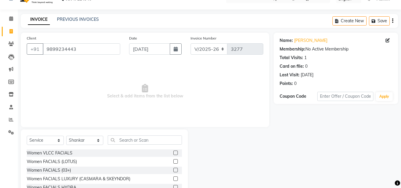
scroll to position [50, 0]
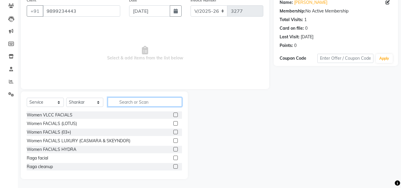
click at [129, 103] on input "text" at bounding box center [145, 101] width 74 height 9
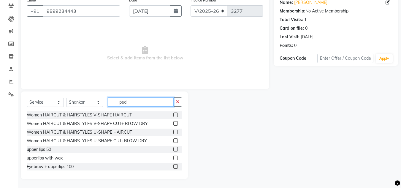
scroll to position [25, 0]
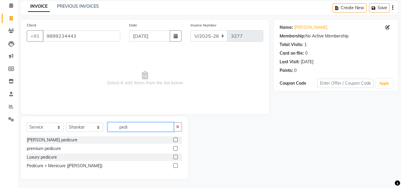
type input "pedi"
click at [175, 141] on label at bounding box center [176, 140] width 4 height 4
click at [175, 141] on input "checkbox" at bounding box center [176, 140] width 4 height 4
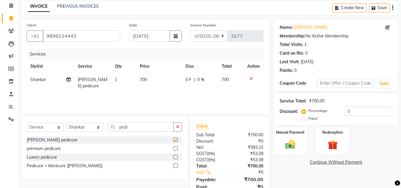
checkbox input "false"
click at [144, 128] on input "pedi" at bounding box center [141, 126] width 66 height 9
type input "p"
type input "meni"
click at [174, 140] on label at bounding box center [176, 140] width 4 height 4
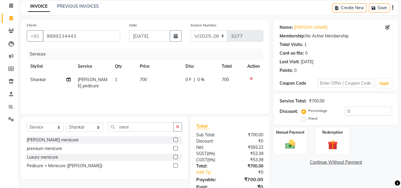
click at [174, 140] on input "checkbox" at bounding box center [176, 140] width 4 height 4
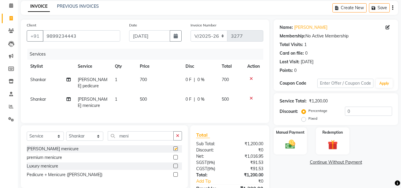
checkbox input "false"
click at [149, 78] on td "700" at bounding box center [159, 83] width 46 height 20
select select "53615"
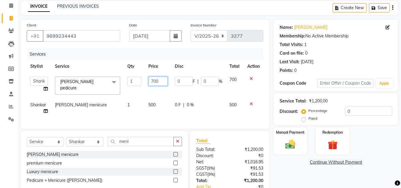
click at [160, 81] on input "700" at bounding box center [159, 81] width 20 height 9
type input "7"
type input "500"
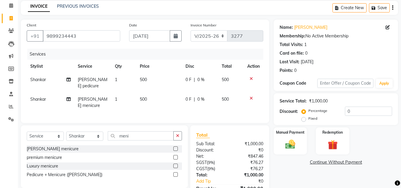
click at [163, 100] on div "Services Stylist Service Qty Price Disc Total Action [PERSON_NAME] pedicure 1 5…" at bounding box center [145, 83] width 237 height 68
click at [92, 132] on select "Select Stylist [PERSON_NAME] Jannat Kaif [DATE] [PERSON_NAME] [PERSON_NAME] [PE…" at bounding box center [84, 136] width 37 height 9
select select "53620"
click at [66, 132] on select "Select Stylist [PERSON_NAME] Jannat Kaif [DATE] [PERSON_NAME] [PERSON_NAME] [PE…" at bounding box center [84, 136] width 37 height 9
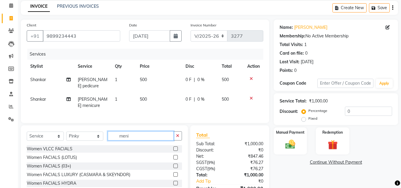
click at [138, 131] on input "meni" at bounding box center [141, 135] width 66 height 9
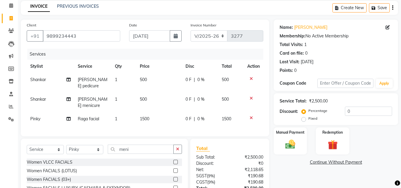
checkbox input "false"
click at [155, 112] on td "1500" at bounding box center [159, 118] width 46 height 13
select select "53620"
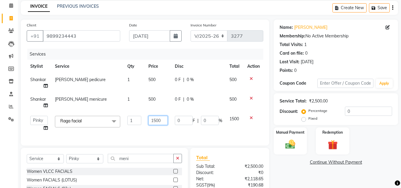
click at [163, 120] on input "1500" at bounding box center [159, 120] width 20 height 9
type input "1"
type input "2400"
click at [173, 132] on div "Client [PHONE_NUMBER] Date [DATE] Invoice Number V/2025 V/[PHONE_NUMBER] Servic…" at bounding box center [145, 128] width 258 height 216
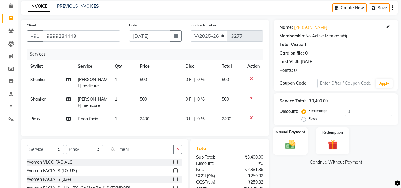
click at [295, 133] on label "Manual Payment" at bounding box center [291, 132] width 30 height 6
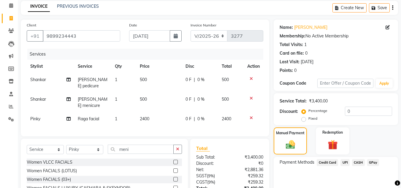
click at [360, 162] on span "CASH" at bounding box center [358, 162] width 13 height 7
click at [371, 140] on div "Manual Payment Redemption" at bounding box center [335, 140] width 133 height 27
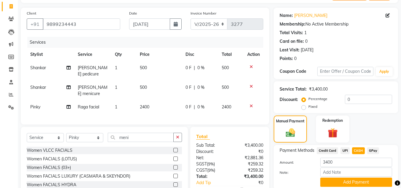
scroll to position [64, 0]
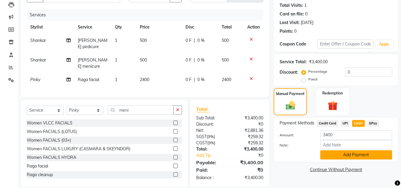
click at [358, 157] on button "Add Payment" at bounding box center [357, 154] width 72 height 9
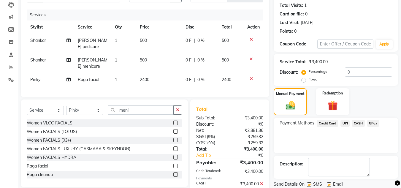
click at [350, 148] on div "Payment Methods Credit Card UPI CASH GPay" at bounding box center [336, 136] width 124 height 36
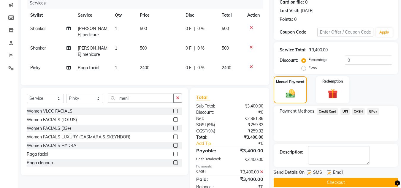
scroll to position [85, 0]
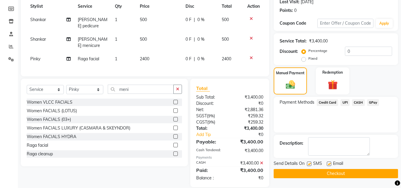
click at [343, 173] on button "Checkout" at bounding box center [336, 173] width 124 height 9
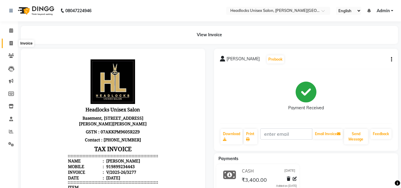
click at [10, 41] on icon at bounding box center [11, 43] width 3 height 4
select select "service"
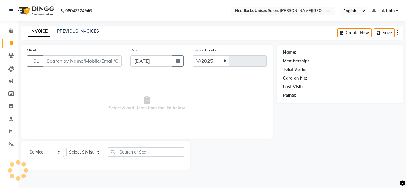
select select "6850"
type input "3278"
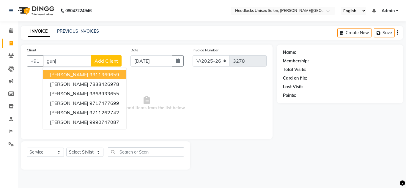
click at [89, 74] on ngb-highlight "9311369659" at bounding box center [104, 75] width 30 height 6
type input "9311369659"
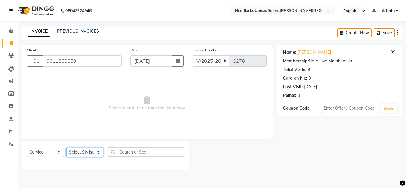
click at [91, 155] on select "Select Stylist [PERSON_NAME] Jannat Kaif [DATE] [PERSON_NAME] [PERSON_NAME] [PE…" at bounding box center [84, 152] width 37 height 9
select select "53614"
click at [66, 148] on select "Select Stylist [PERSON_NAME] Jannat Kaif [DATE] [PERSON_NAME] [PERSON_NAME] [PE…" at bounding box center [84, 152] width 37 height 9
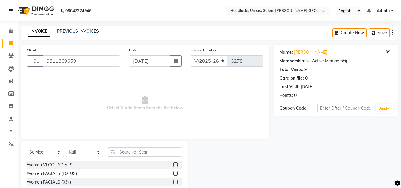
click at [228, 101] on span "Select & add items from the list below" at bounding box center [145, 103] width 237 height 59
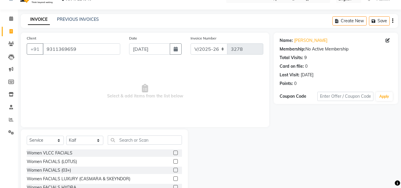
scroll to position [50, 0]
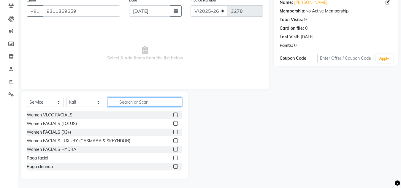
click at [131, 101] on input "text" at bounding box center [145, 101] width 74 height 9
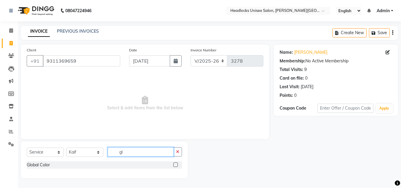
scroll to position [0, 0]
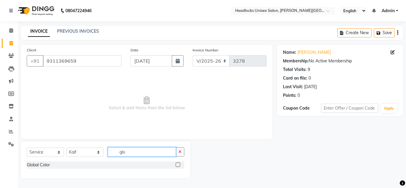
type input "glo"
click at [179, 164] on label at bounding box center [178, 165] width 4 height 4
click at [179, 164] on input "checkbox" at bounding box center [178, 165] width 4 height 4
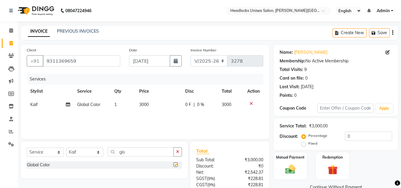
checkbox input "false"
click at [153, 103] on td "3000" at bounding box center [159, 104] width 46 height 13
select select "53614"
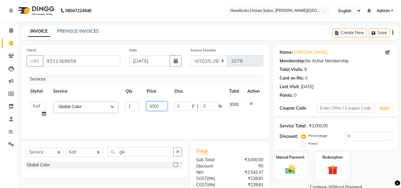
click at [163, 110] on input "3000" at bounding box center [157, 106] width 21 height 9
type input "3"
type input "4000"
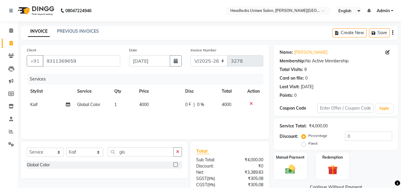
click at [166, 116] on div "Services Stylist Service Qty Price Disc Total Action Kaif Global Color 1 4000 0…" at bounding box center [145, 103] width 237 height 59
click at [234, 149] on div "Total" at bounding box center [229, 150] width 67 height 7
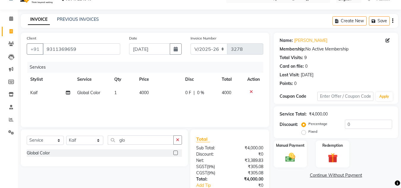
scroll to position [50, 0]
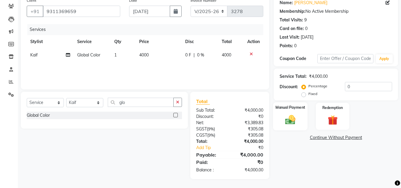
click at [295, 109] on label "Manual Payment" at bounding box center [291, 108] width 30 height 6
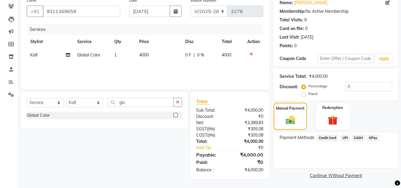
click at [358, 137] on span "CASH" at bounding box center [358, 138] width 13 height 7
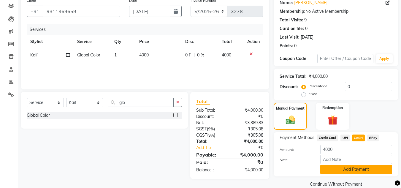
click at [356, 166] on button "Add Payment" at bounding box center [357, 169] width 72 height 9
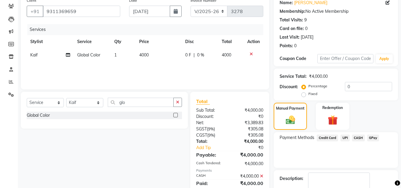
click at [350, 154] on div "Payment Methods Credit Card UPI CASH GPay" at bounding box center [336, 150] width 124 height 36
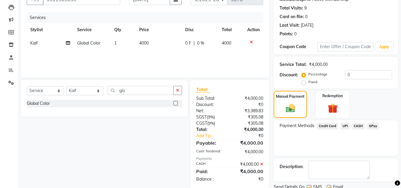
scroll to position [84, 0]
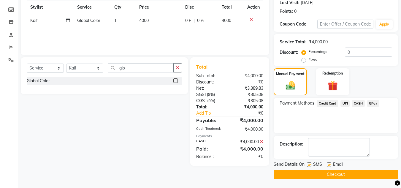
click at [347, 173] on button "Checkout" at bounding box center [336, 174] width 124 height 9
